Goal: Information Seeking & Learning: Learn about a topic

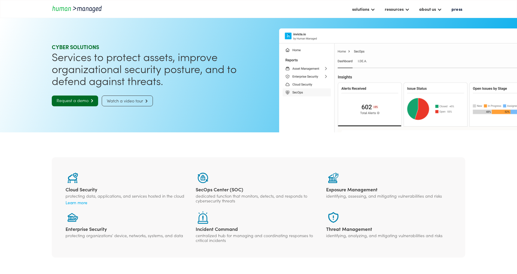
click at [41, 151] on section "Cloud Security protecting data, applications, and services hosted in the cloud …" at bounding box center [258, 207] width 517 height 150
click at [93, 153] on div "Cloud Security protecting data, applications, and services hosted in the cloud …" at bounding box center [258, 207] width 413 height 117
click at [368, 11] on div "solutions" at bounding box center [360, 8] width 17 height 7
click at [367, 41] on link "risk solutions" at bounding box center [370, 39] width 37 height 9
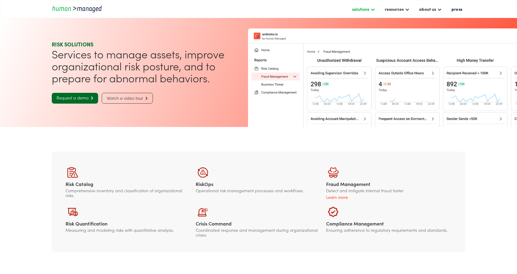
click at [369, 6] on div "solutions" at bounding box center [363, 9] width 29 height 10
click at [309, 23] on section "RISK SOLUTIONS Services to manage assets, improve organizational risk posture, …" at bounding box center [258, 71] width 517 height 109
click at [443, 11] on div "about us" at bounding box center [430, 9] width 29 height 10
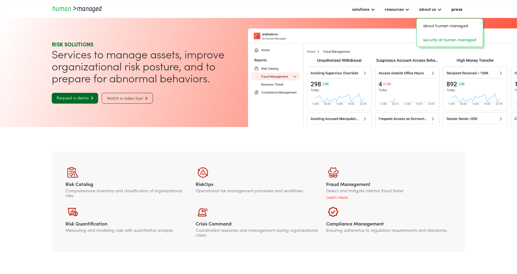
click at [453, 41] on link "security at human managed" at bounding box center [450, 39] width 62 height 9
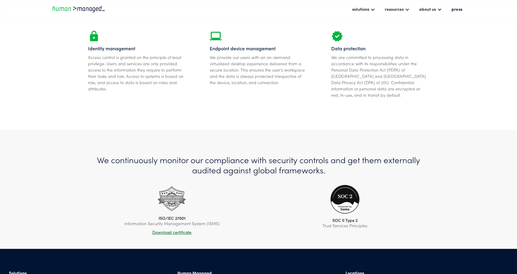
scroll to position [175, 0]
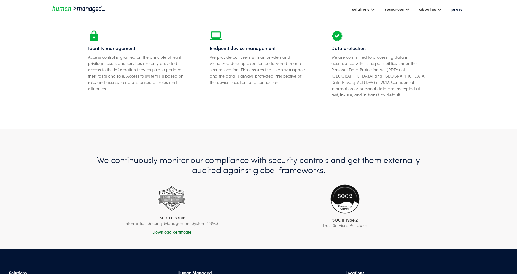
click at [109, 209] on div "ISO/IEC 27001 Information Security Management System (ISMS) Download certificat…" at bounding box center [258, 208] width 341 height 51
